Goal: Transaction & Acquisition: Subscribe to service/newsletter

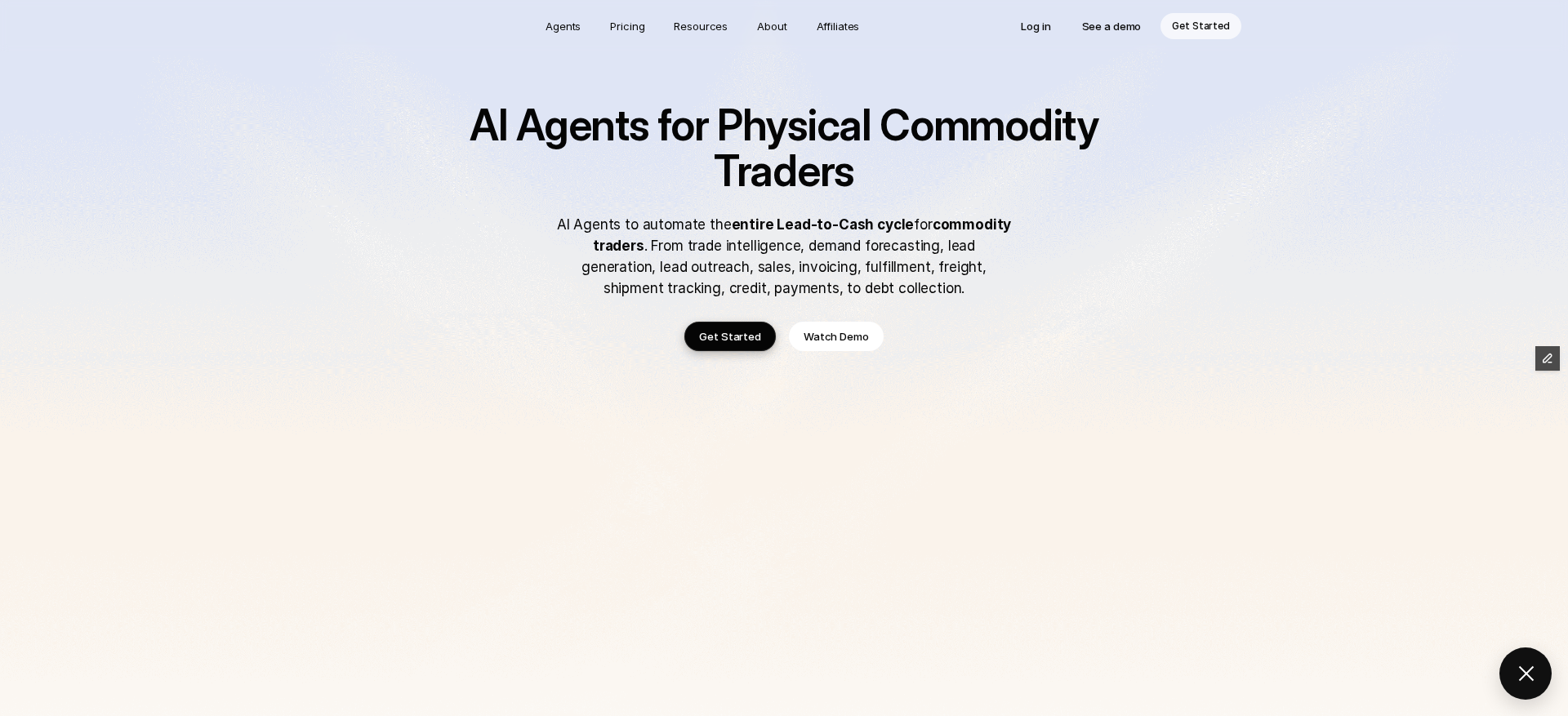
click at [264, 369] on img at bounding box center [784, 548] width 1568 height 1097
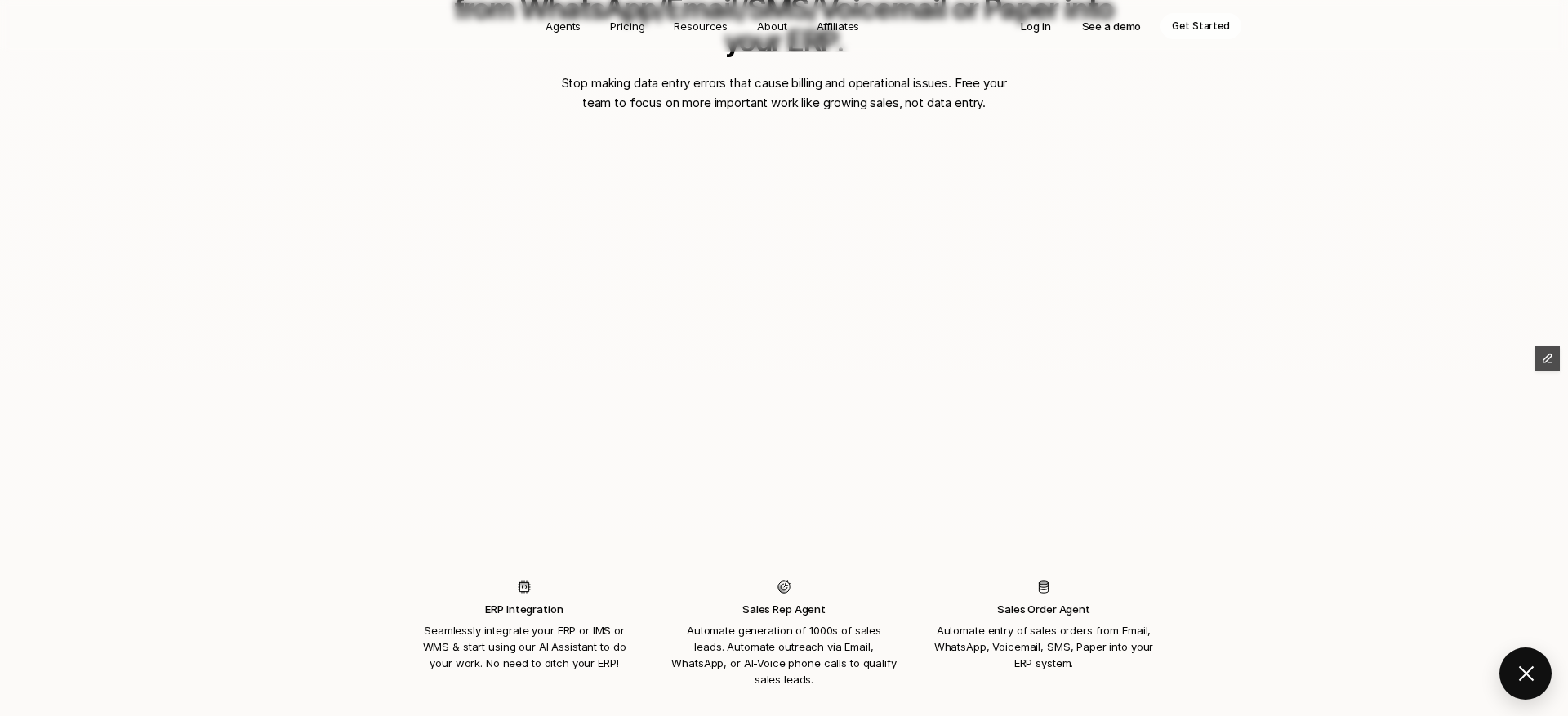
scroll to position [1403, 0]
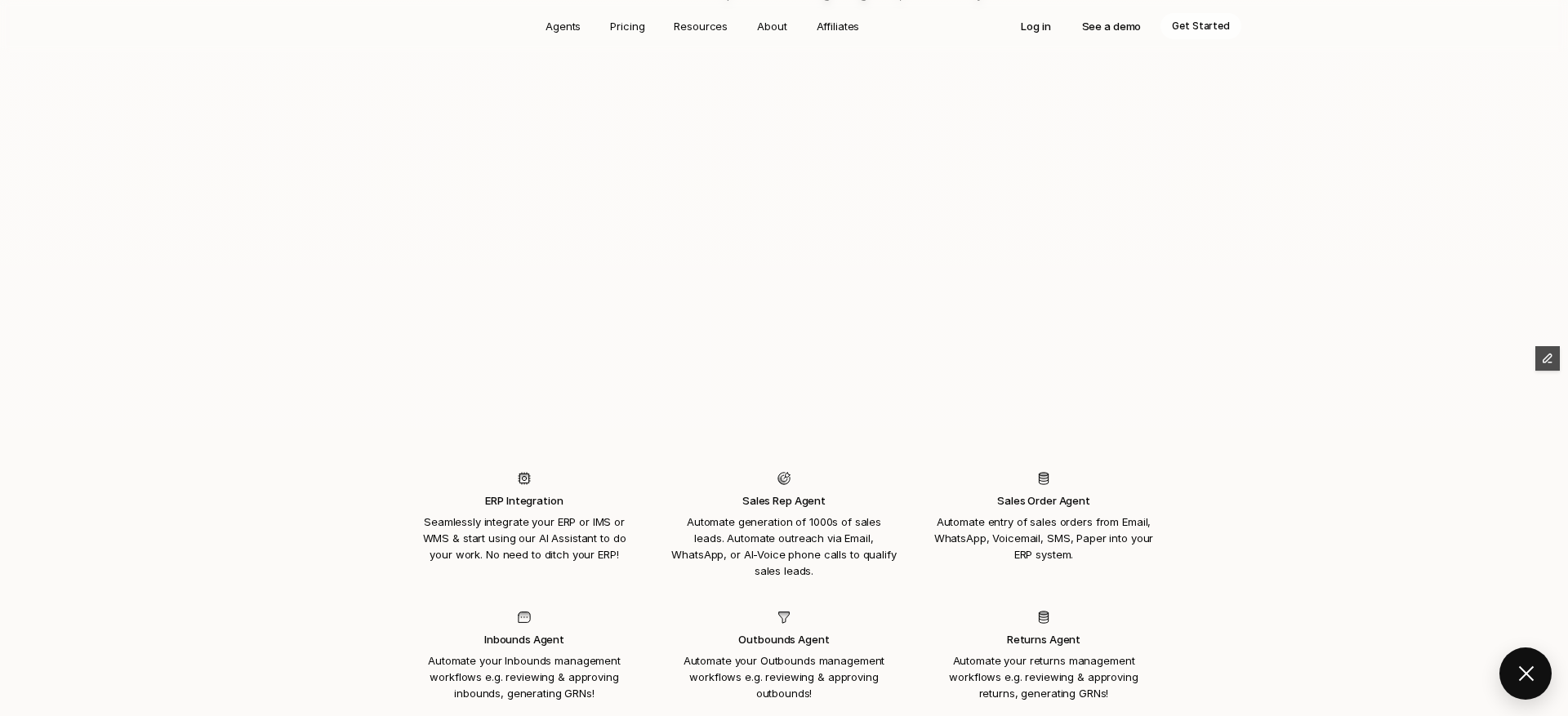
click at [264, 383] on div "Time is Money! Automate entry of sales orders or procurement bills from WhatsAp…" at bounding box center [784, 264] width 1568 height 1141
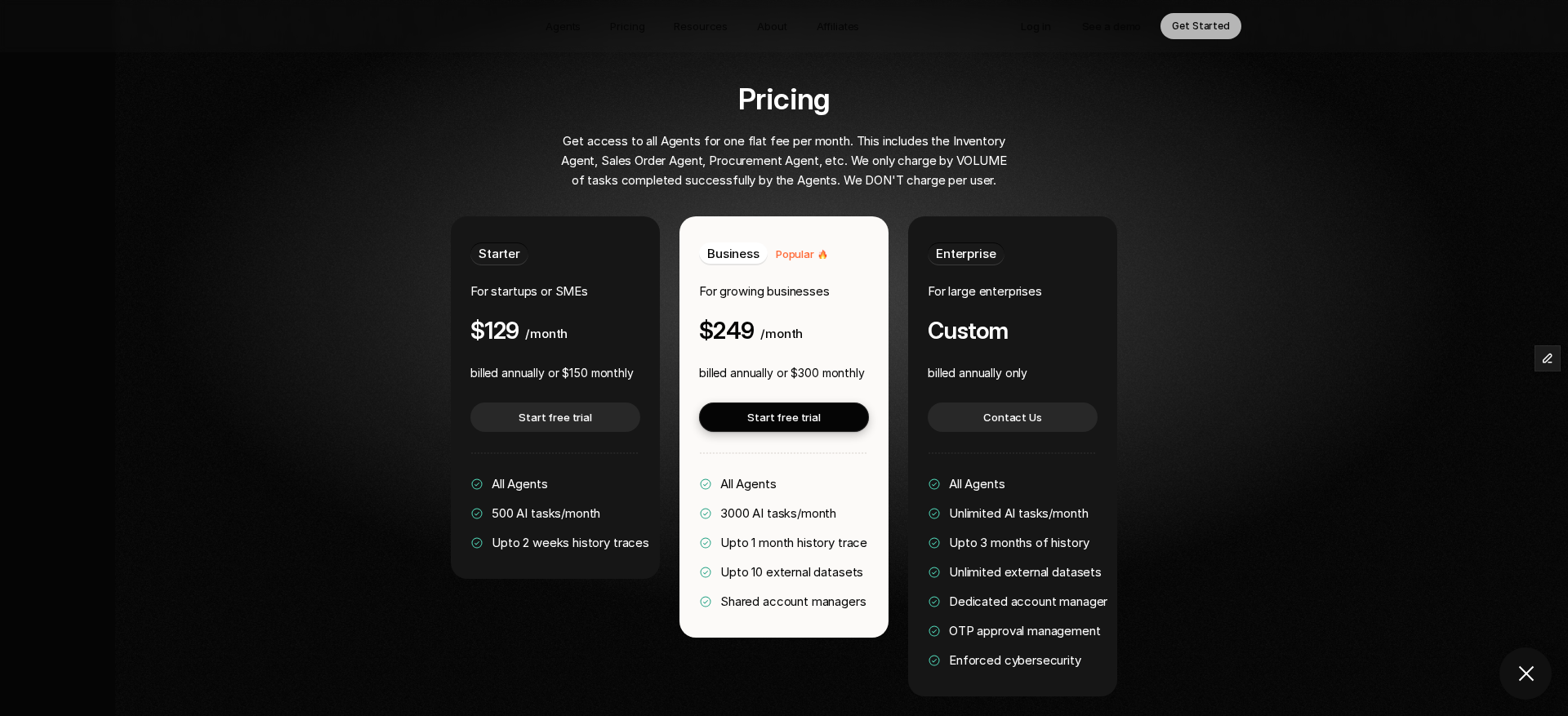
scroll to position [3043, 0]
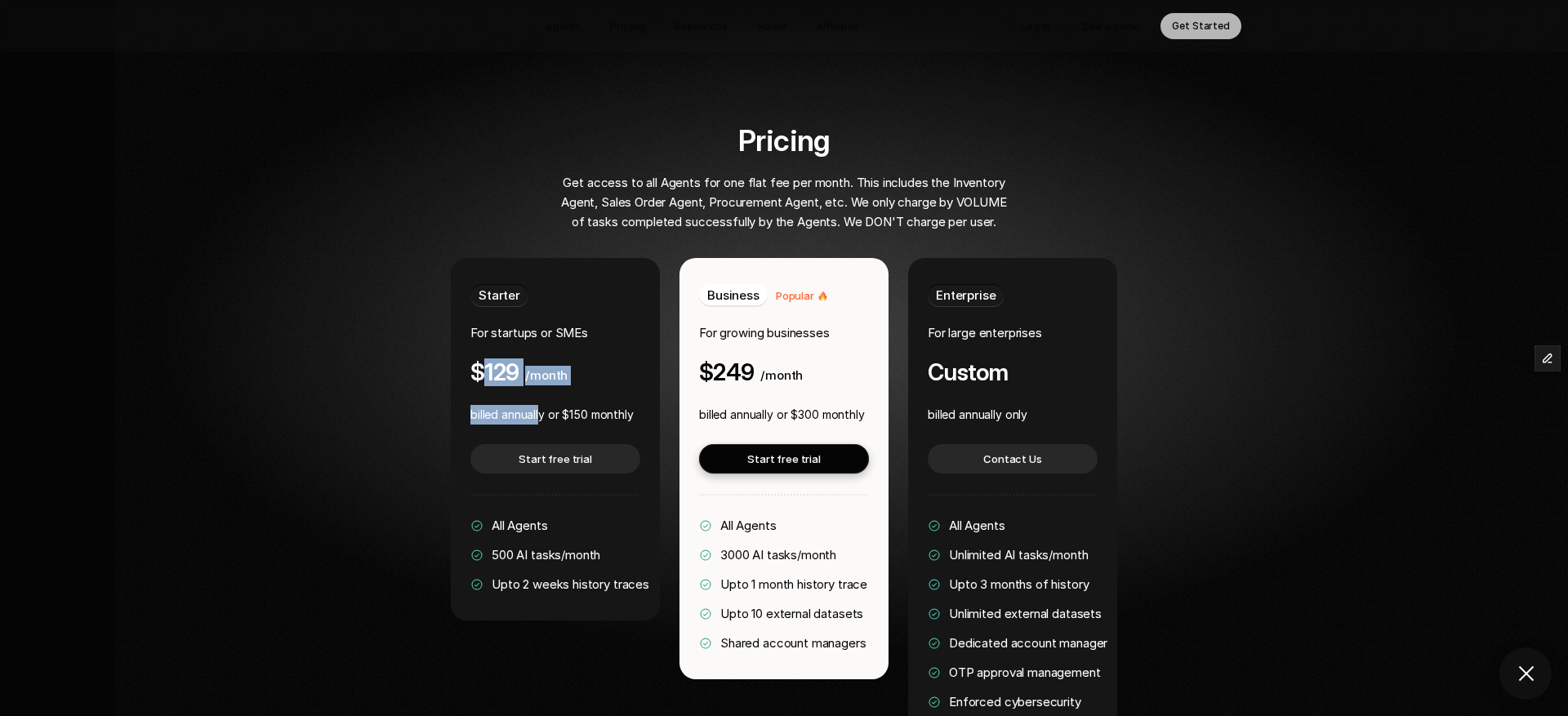
drag, startPoint x: 485, startPoint y: 323, endPoint x: 542, endPoint y: 364, distance: 70.2
click at [542, 364] on div "Starter For startups or SMEs $129 /month billed annually or $150 monthly Start …" at bounding box center [555, 439] width 209 height 363
click at [581, 405] on p "billed annually or $150 monthly" at bounding box center [552, 414] width 164 height 20
drag, startPoint x: 572, startPoint y: 366, endPoint x: 588, endPoint y: 366, distance: 16.0
click at [588, 405] on p "billed annually or $150 monthly" at bounding box center [552, 414] width 164 height 20
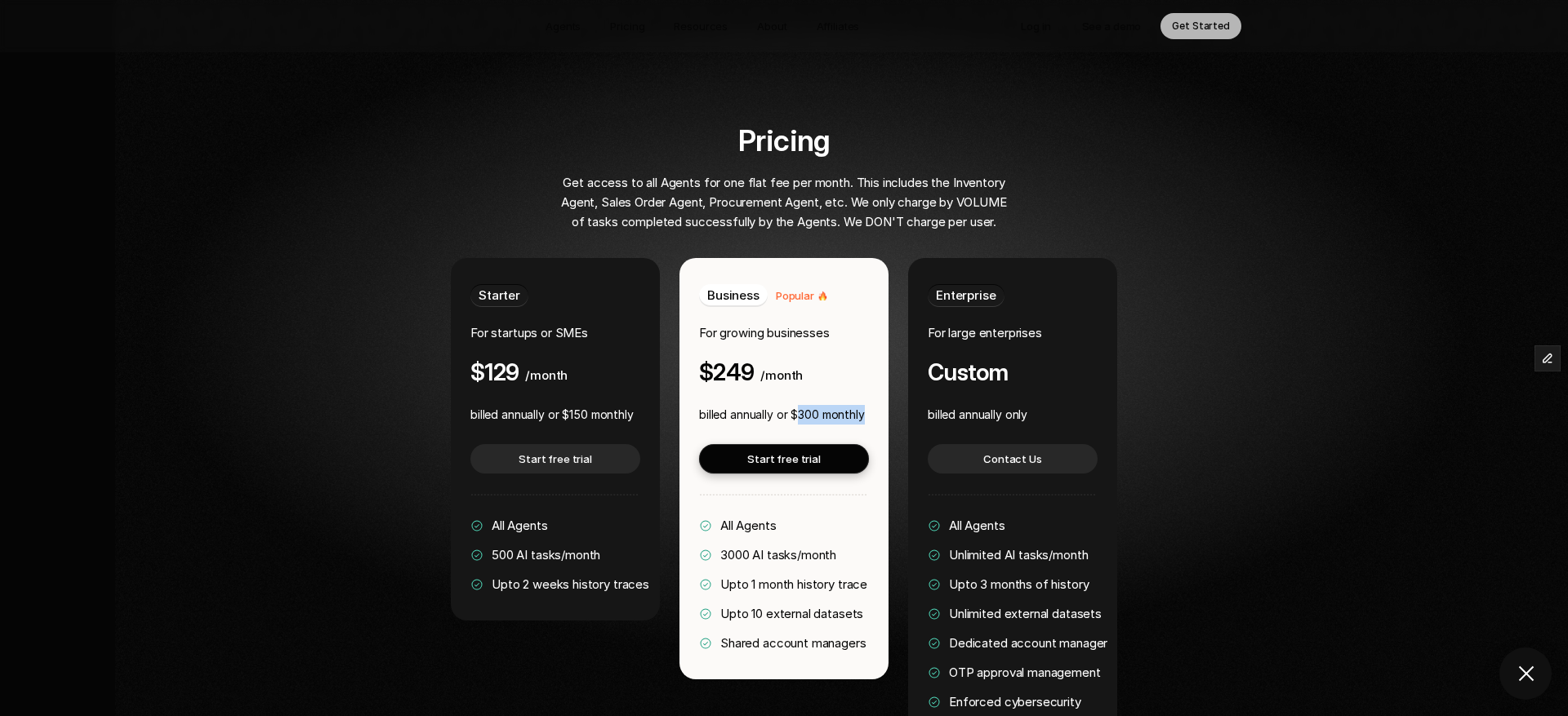
drag, startPoint x: 798, startPoint y: 366, endPoint x: 875, endPoint y: 368, distance: 77.0
click at [875, 368] on div "Business Popular For growing businesses $249 /month billed annually or $300 mon…" at bounding box center [784, 468] width 209 height 421
drag, startPoint x: 716, startPoint y: 327, endPoint x: 754, endPoint y: 327, distance: 38.0
click at [754, 359] on div "$249 /month" at bounding box center [750, 372] width 103 height 26
click at [825, 338] on div "Business Popular For growing businesses $249 /month billed annually or $300 mon…" at bounding box center [784, 468] width 209 height 421
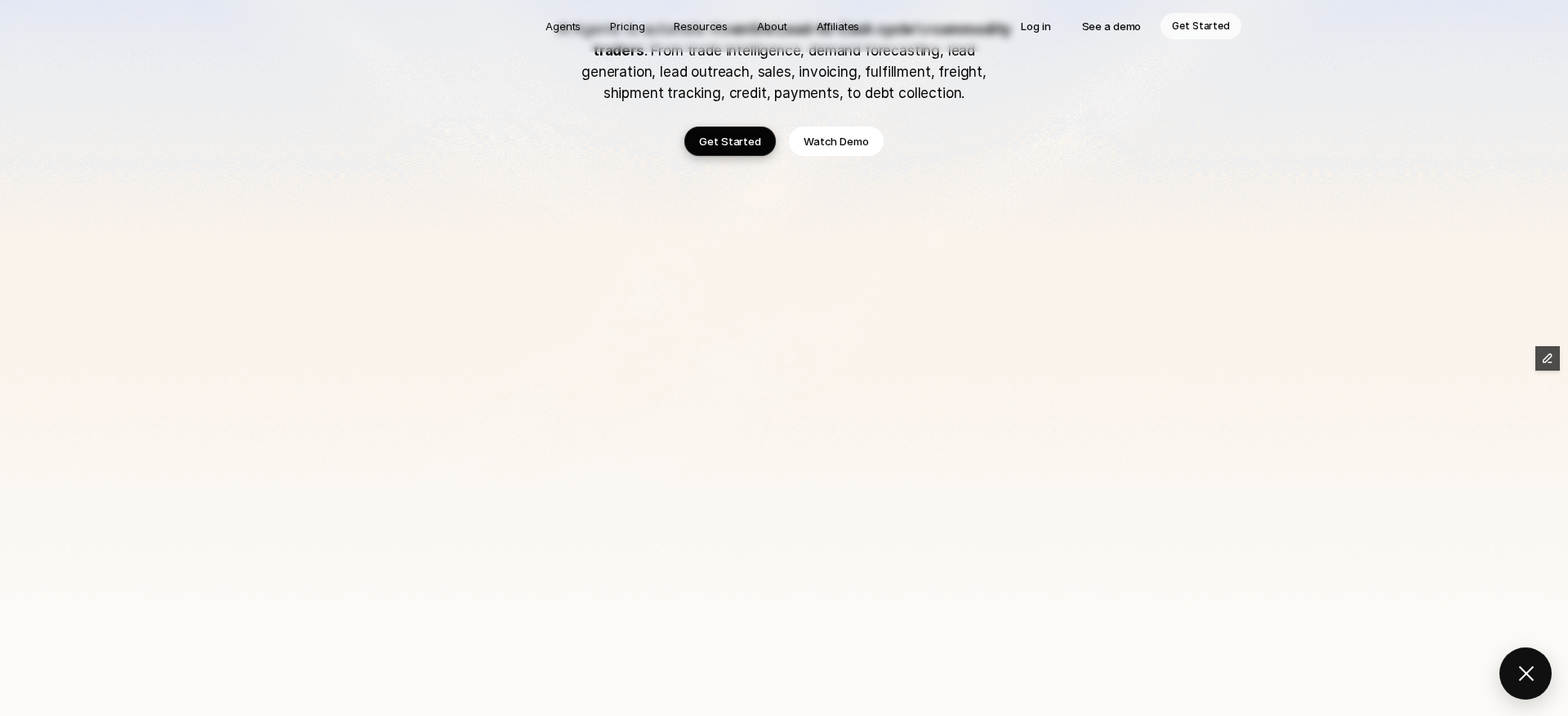
scroll to position [0, 0]
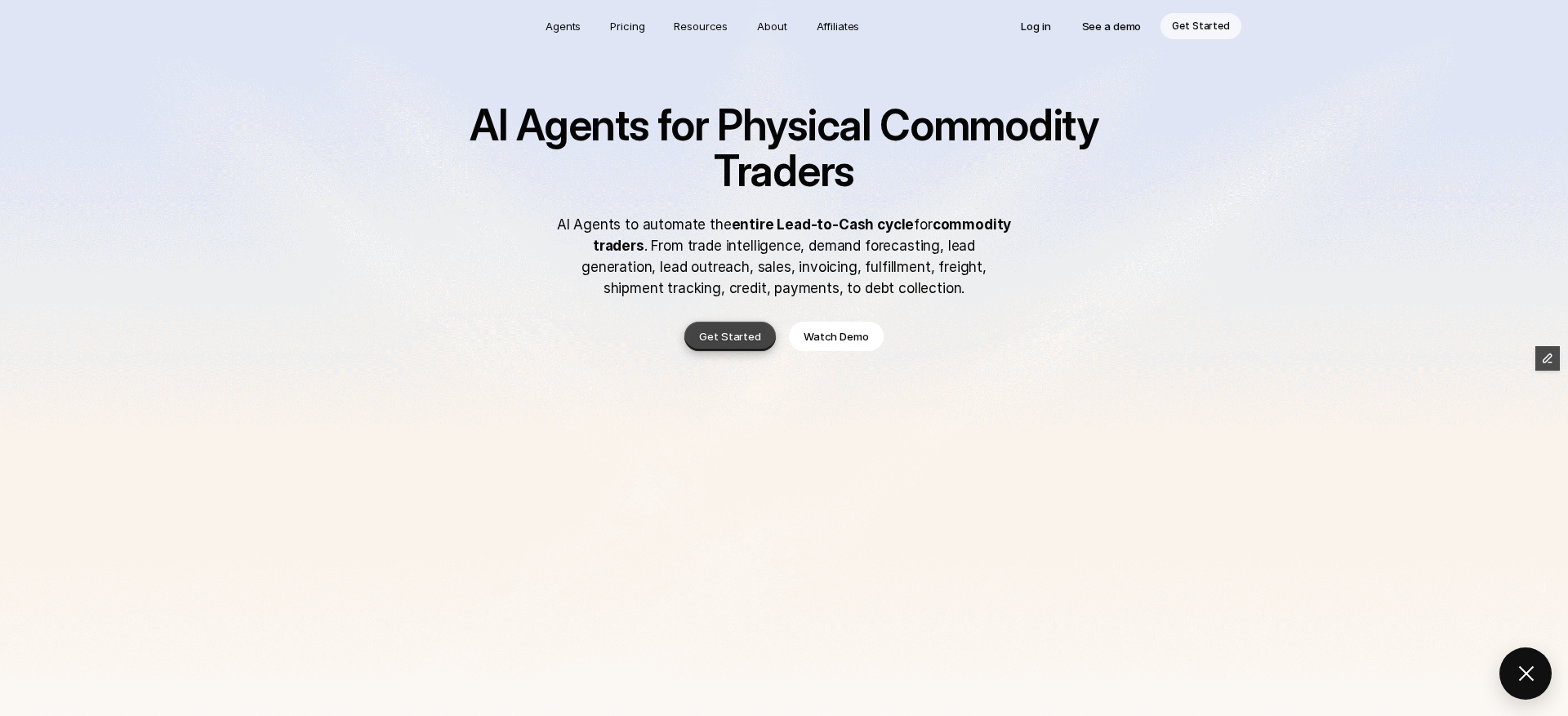
click at [744, 338] on p "Get Started" at bounding box center [729, 335] width 62 height 16
click at [243, 400] on img at bounding box center [784, 548] width 1568 height 1097
click at [1201, 31] on p "Get Started" at bounding box center [1200, 25] width 58 height 16
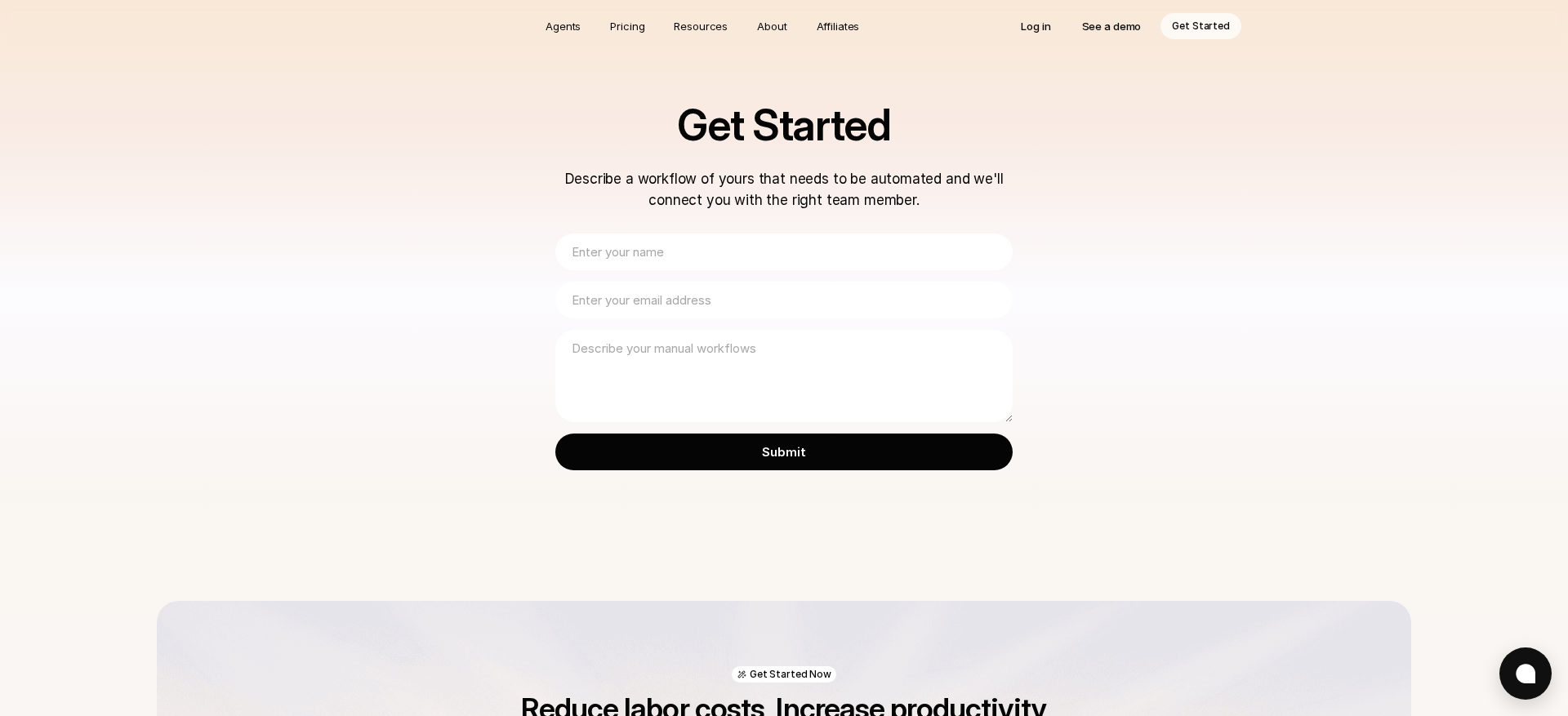
click at [1114, 28] on p "See a demo" at bounding box center [1111, 25] width 59 height 16
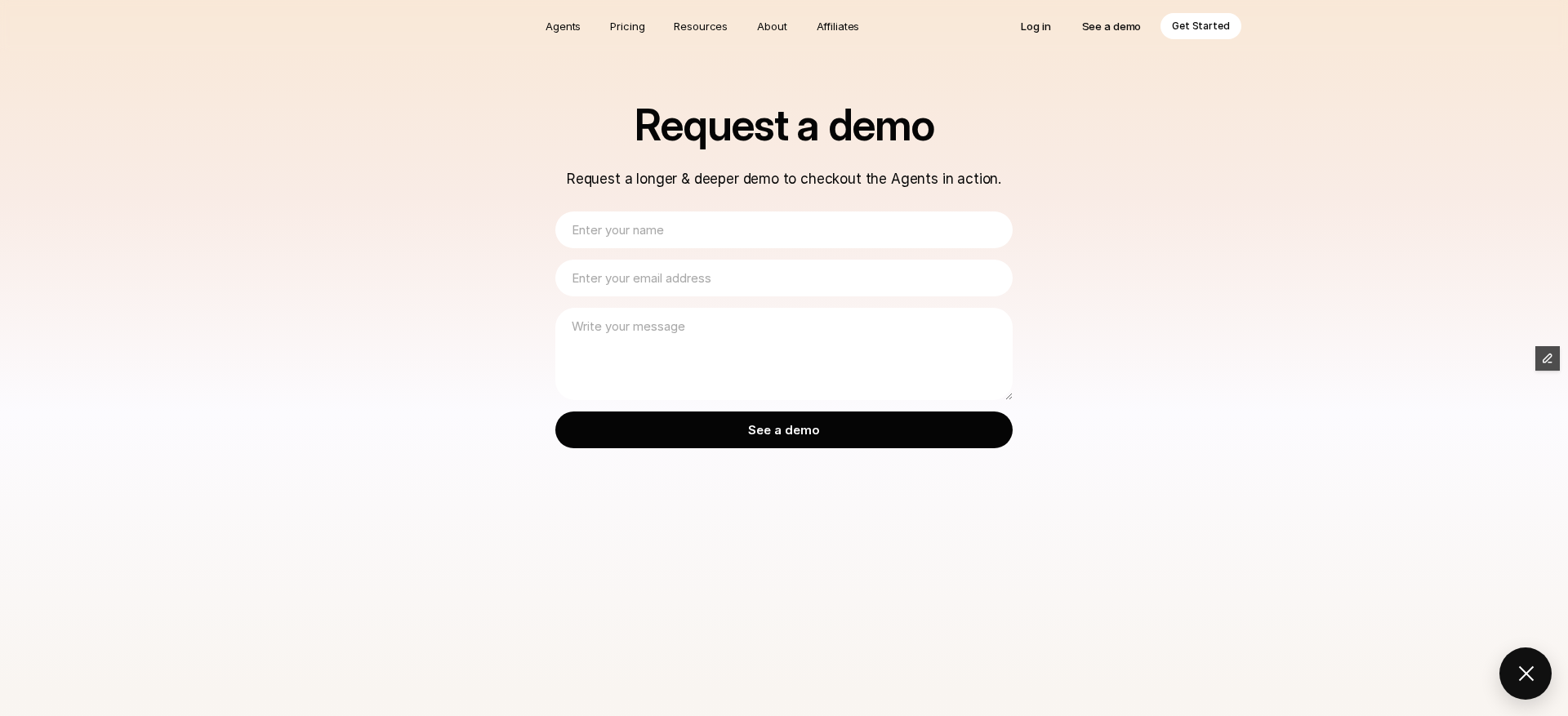
click at [1198, 27] on p "Get Started" at bounding box center [1200, 25] width 58 height 16
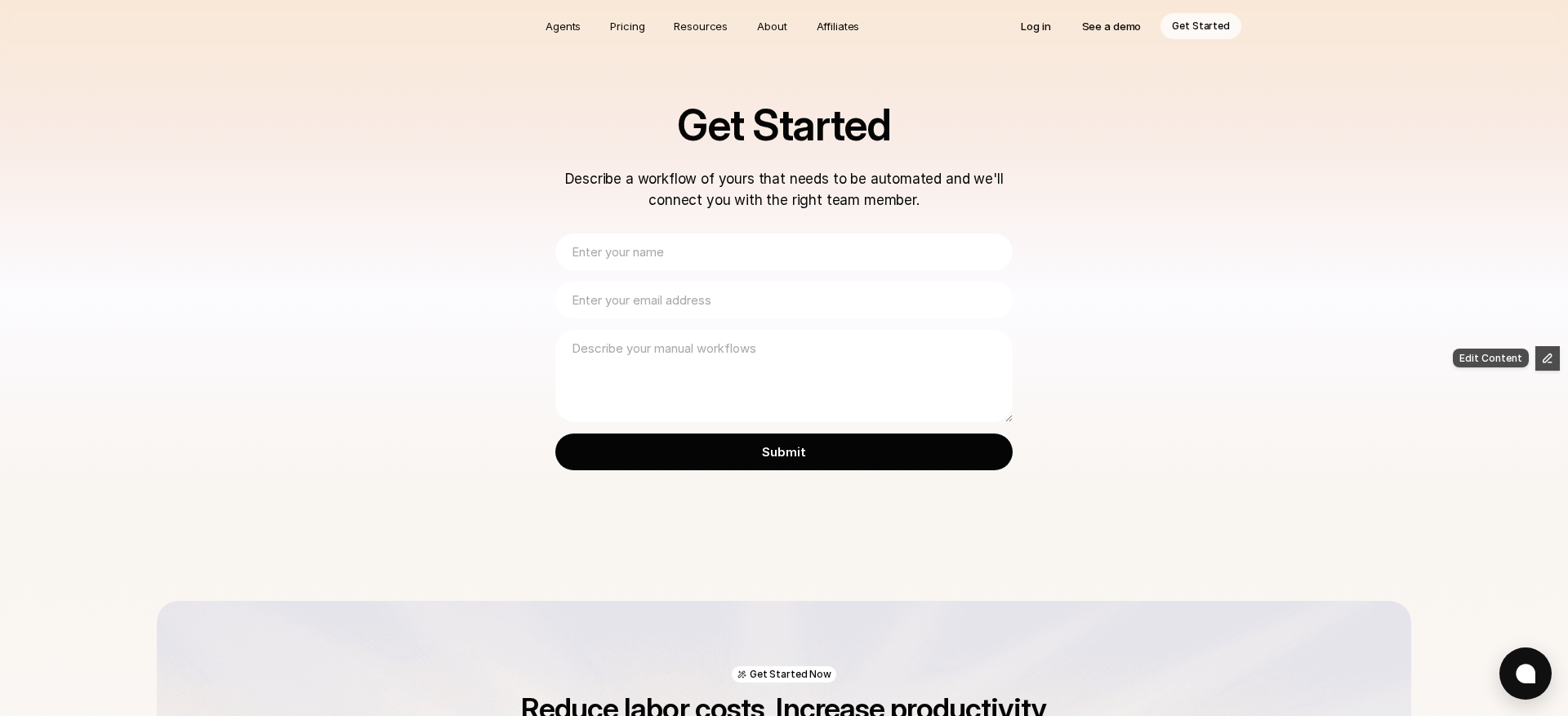
click at [1549, 359] on icon "button" at bounding box center [1547, 358] width 11 height 11
click at [1551, 357] on icon "button" at bounding box center [1547, 358] width 11 height 11
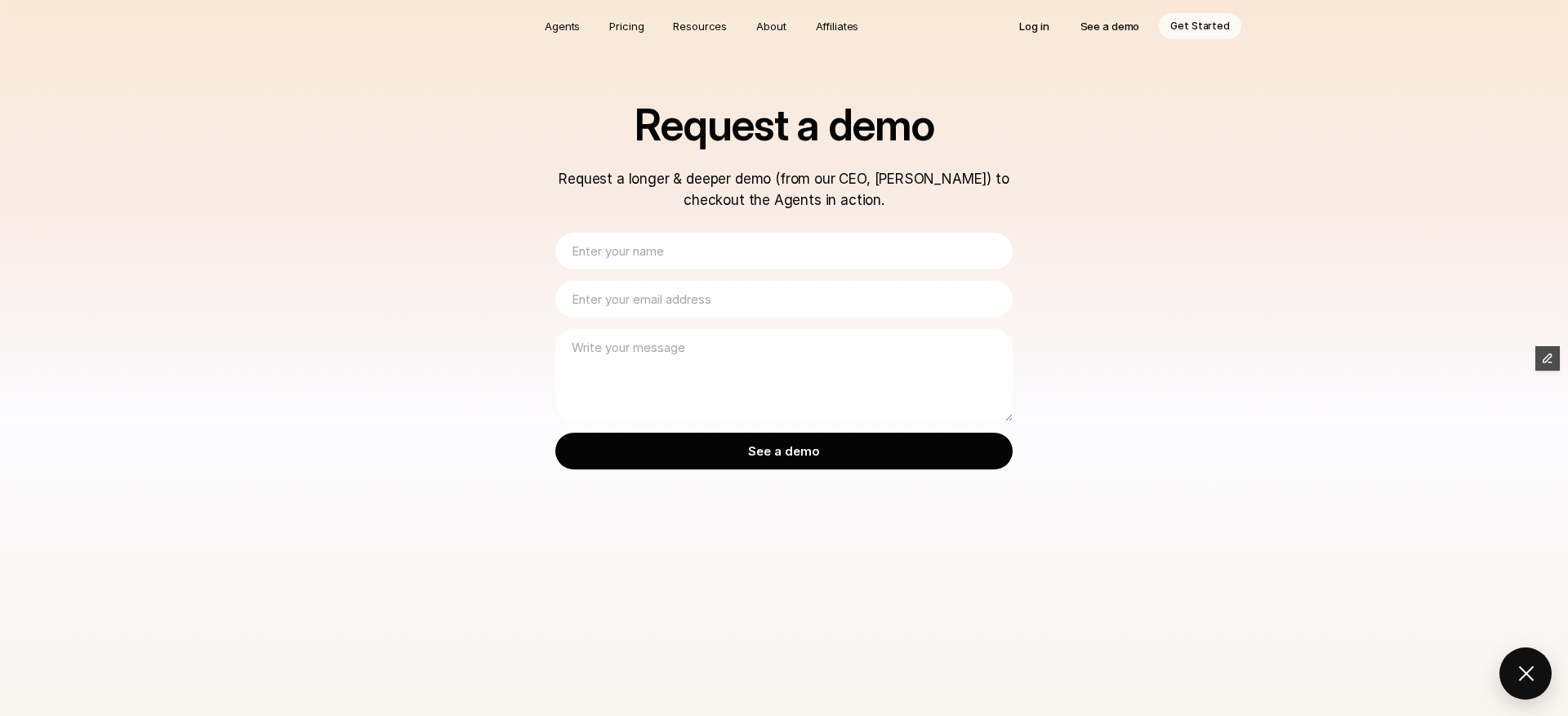
click at [17, 254] on div "Request a demo Request a longer & deeper demo (from our CEO, [PERSON_NAME]) to …" at bounding box center [784, 267] width 1568 height 535
click at [1112, 28] on p "See a demo" at bounding box center [1109, 25] width 59 height 16
click at [1198, 36] on link "Get Started" at bounding box center [1200, 26] width 83 height 26
